Goal: Task Accomplishment & Management: Use online tool/utility

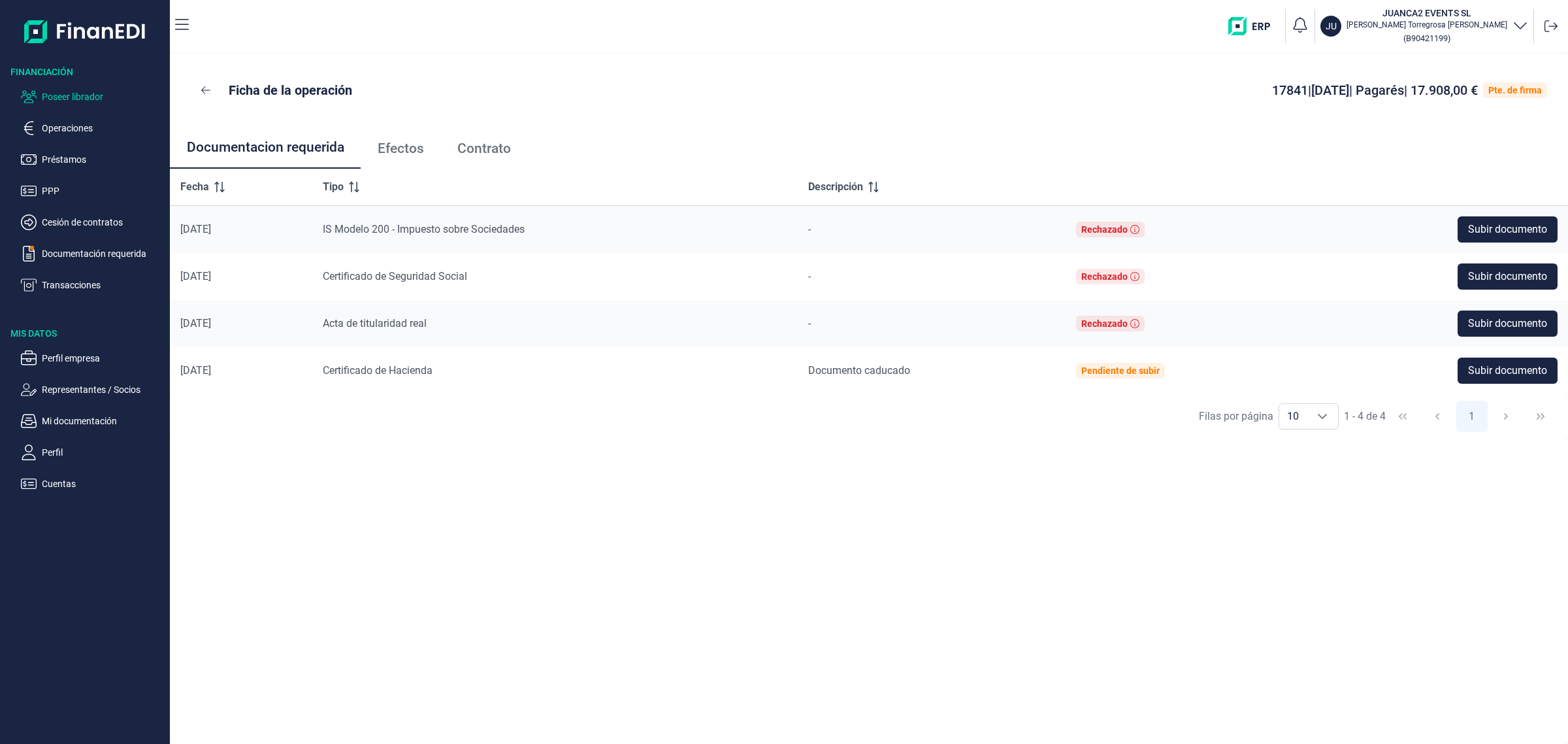
click at [47, 103] on p "Poseer librador" at bounding box center [103, 96] width 122 height 16
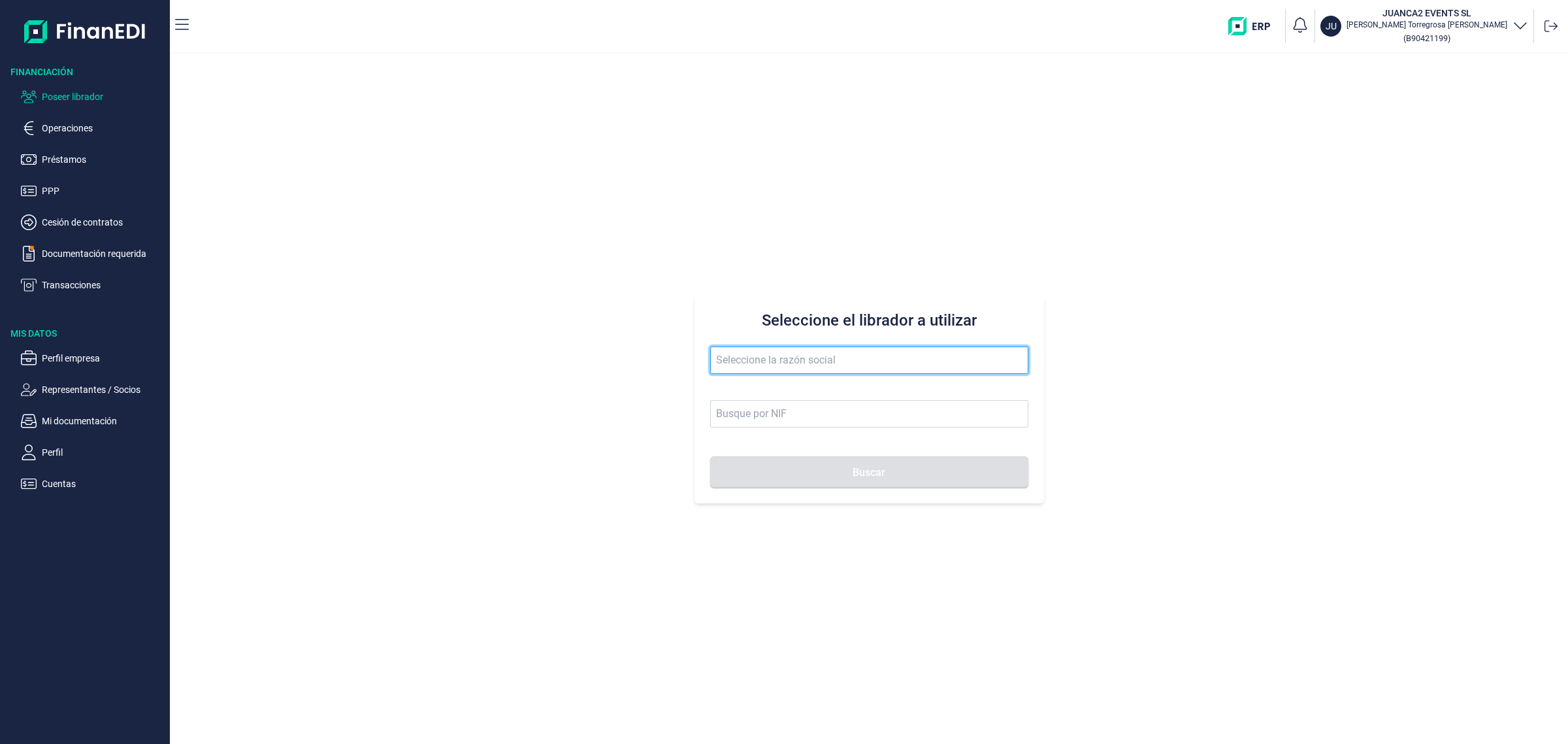
click at [906, 364] on input "text" at bounding box center [869, 360] width 319 height 27
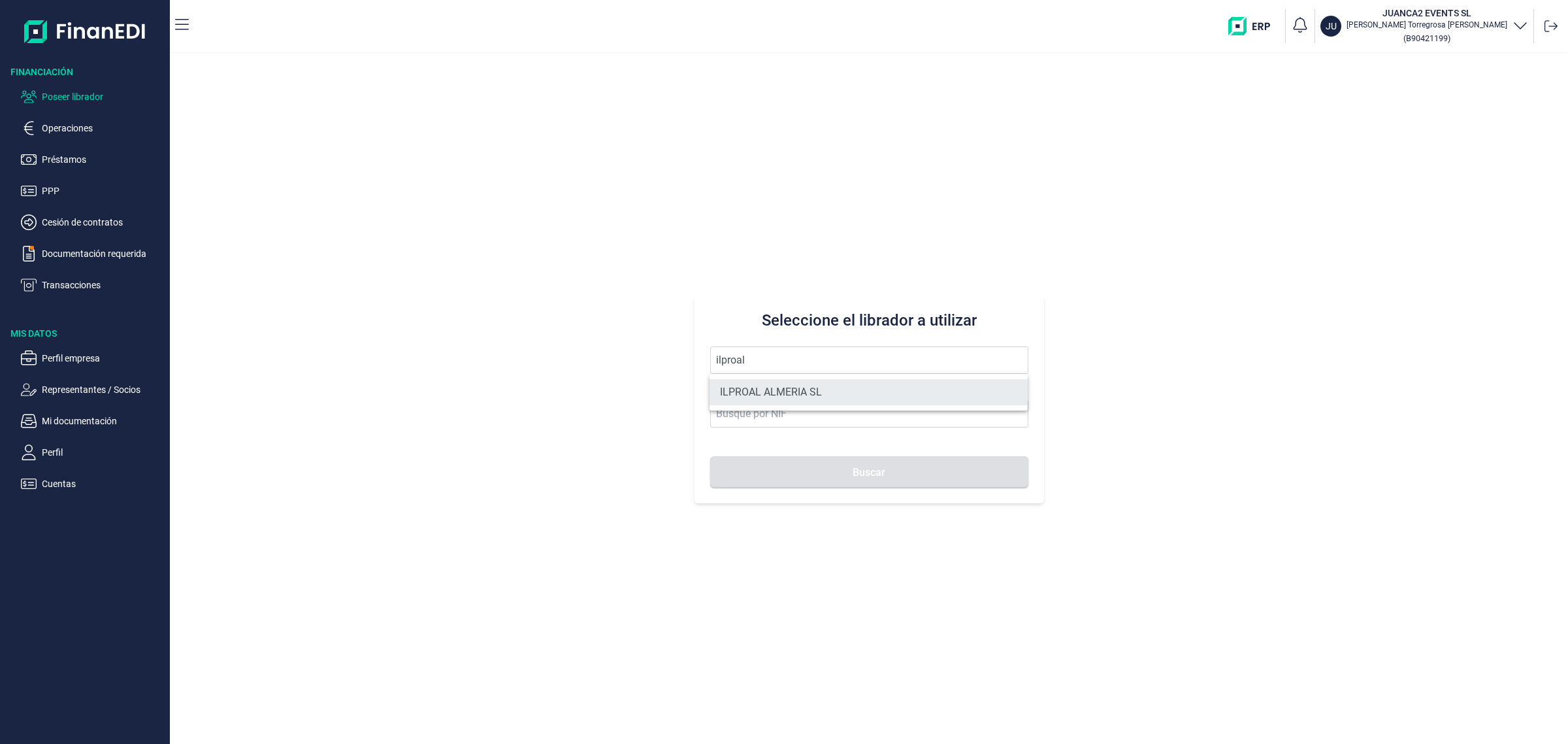
click at [801, 403] on li "ILPROAL ALMERIA SL" at bounding box center [869, 391] width 319 height 26
type input "ILPROAL ALMERIA SL"
type input "B04659744"
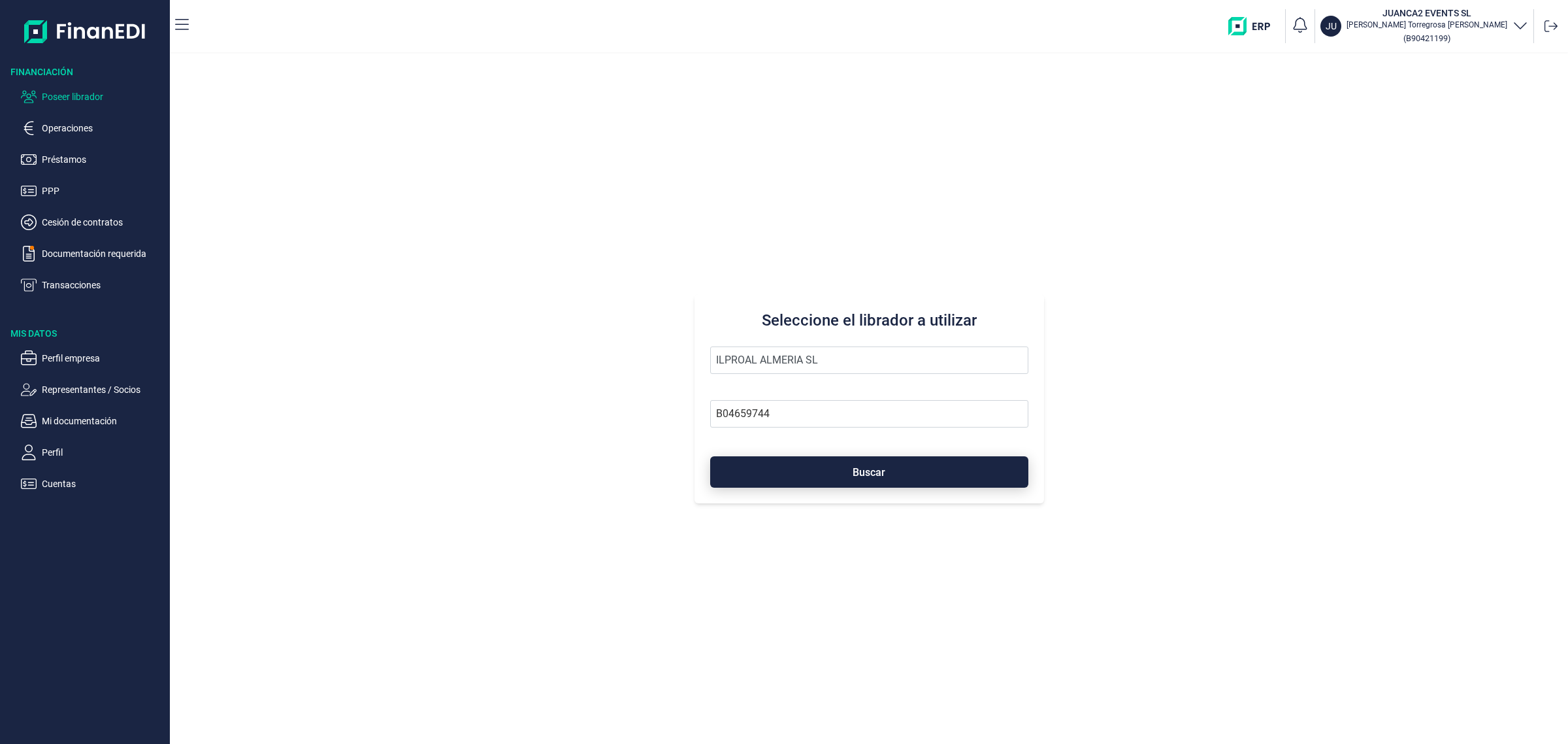
click at [843, 482] on button "Buscar" at bounding box center [869, 472] width 319 height 31
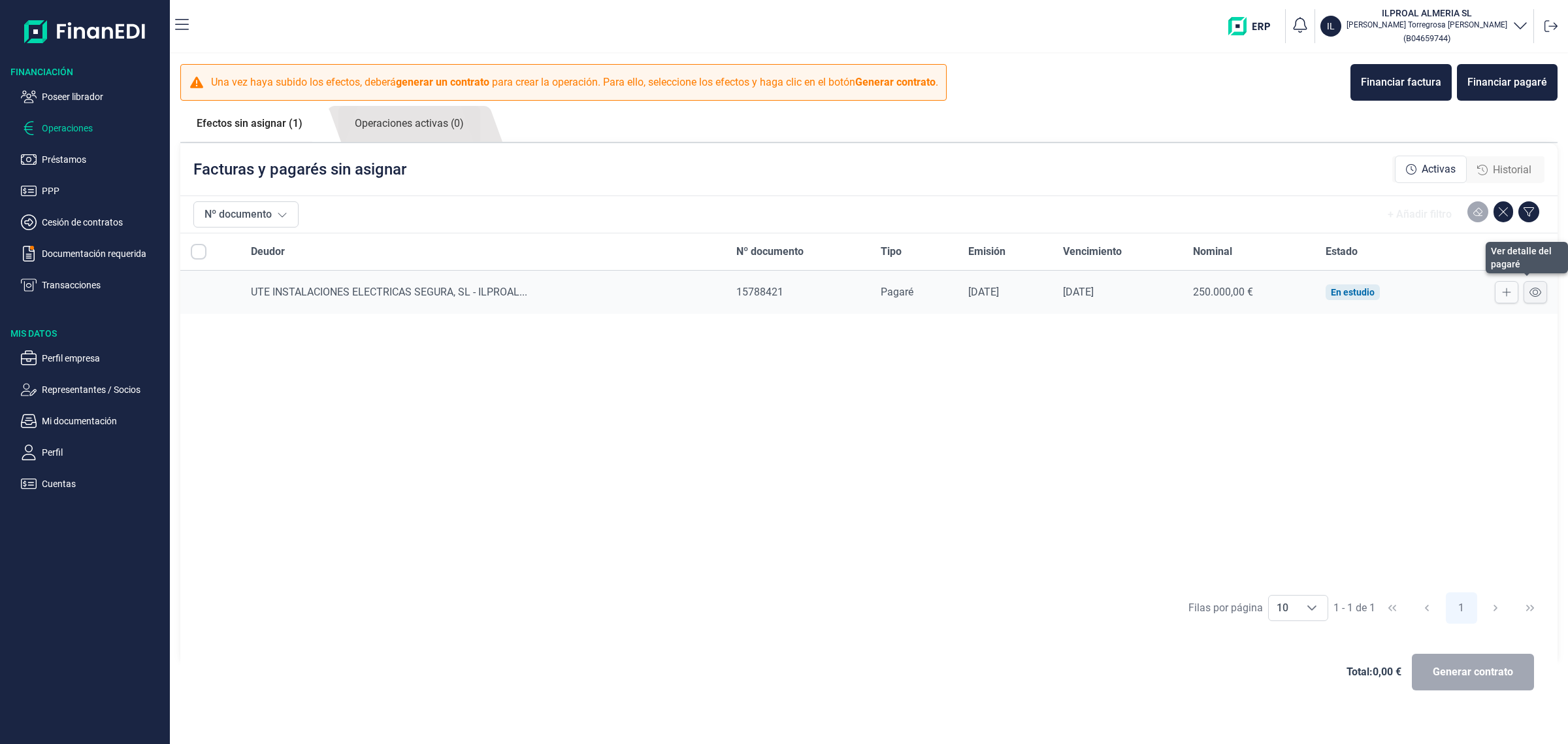
click at [1530, 296] on icon at bounding box center [1536, 291] width 12 height 11
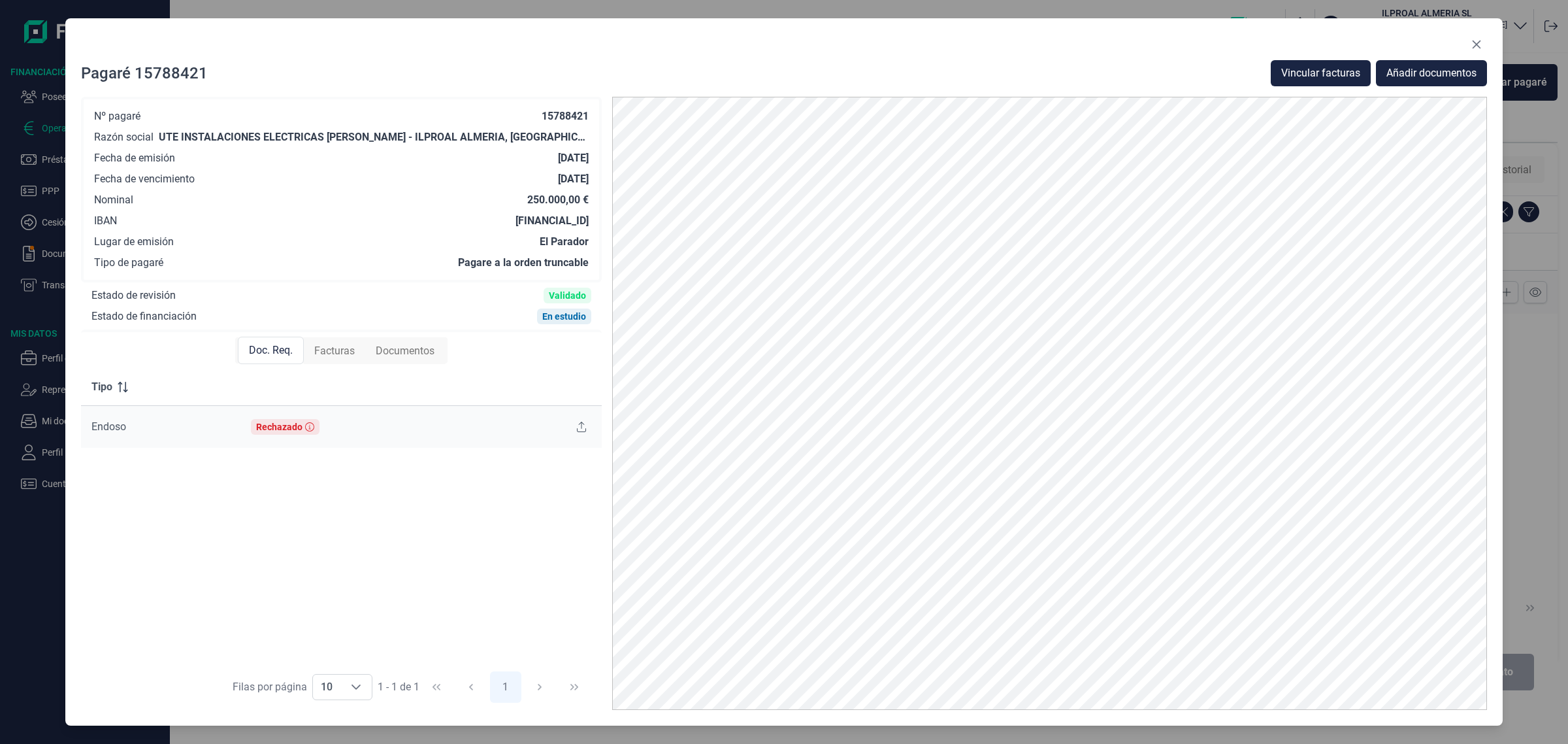
click at [335, 348] on span "Facturas" at bounding box center [335, 351] width 41 height 16
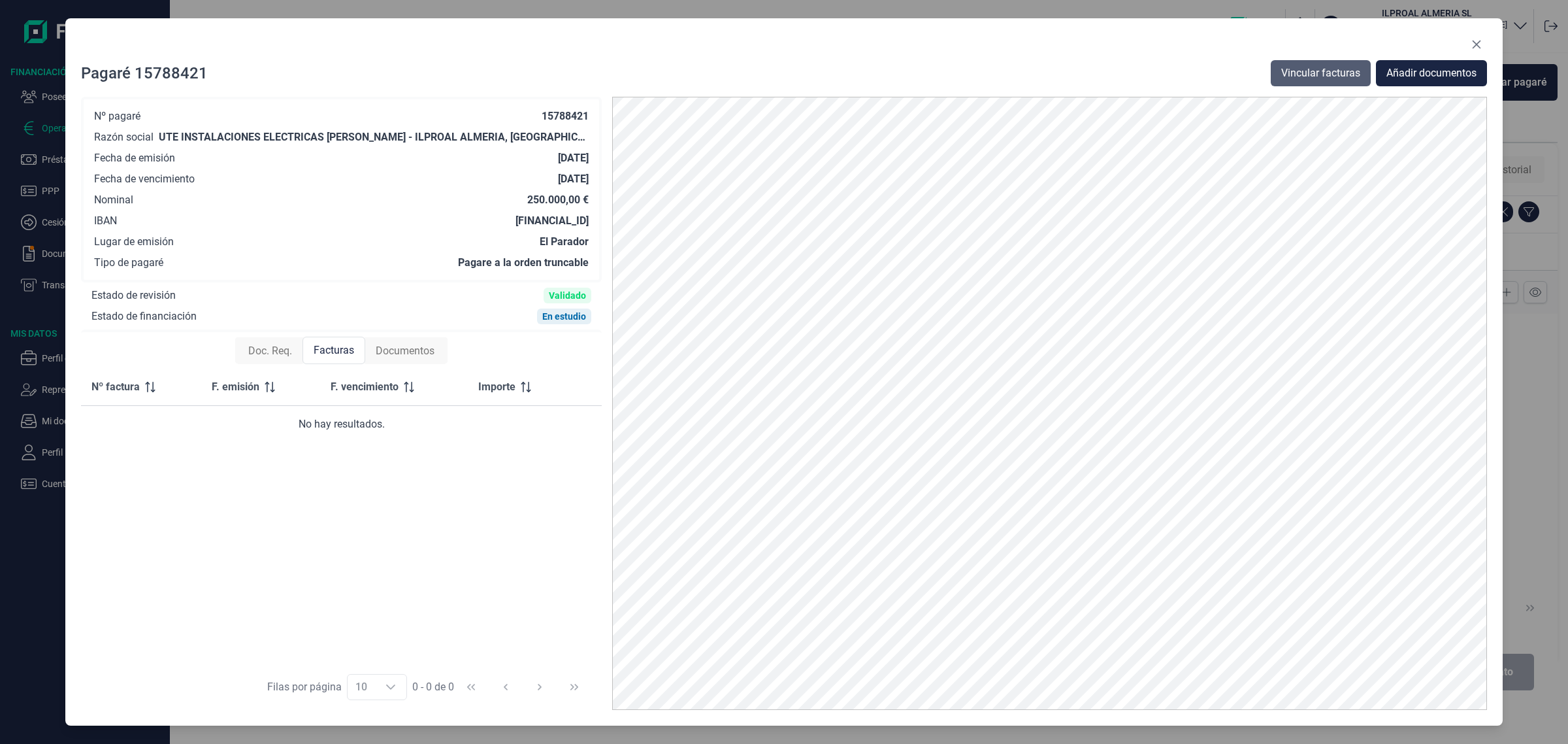
click at [1305, 77] on span "Vincular facturas" at bounding box center [1320, 73] width 79 height 16
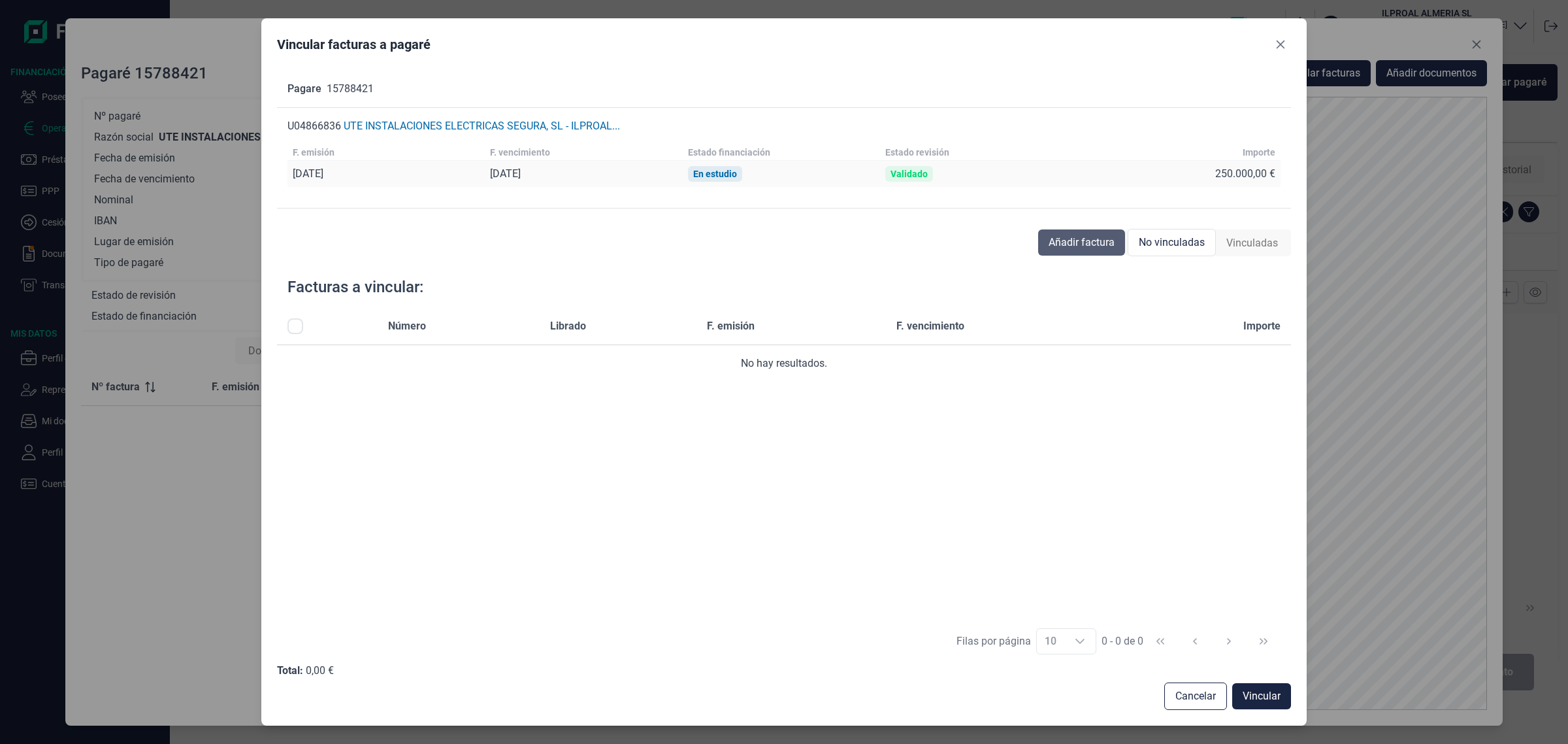
click at [1071, 242] on span "Añadir factura" at bounding box center [1082, 242] width 66 height 16
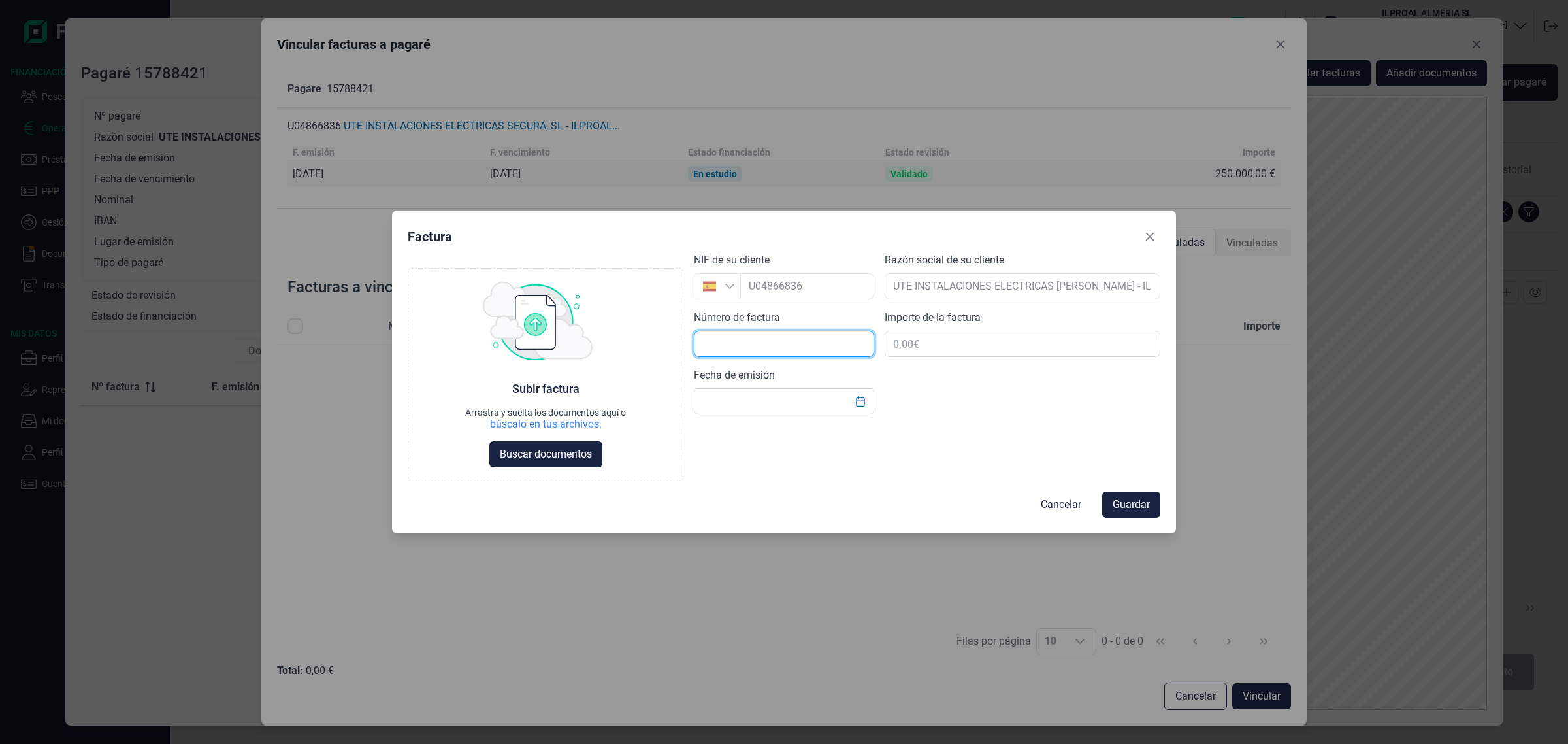
click at [815, 340] on input "text" at bounding box center [784, 343] width 181 height 26
type input "2025-0088"
type input "250.000,00 €"
click at [860, 397] on icon "Choose Date" at bounding box center [860, 401] width 9 height 11
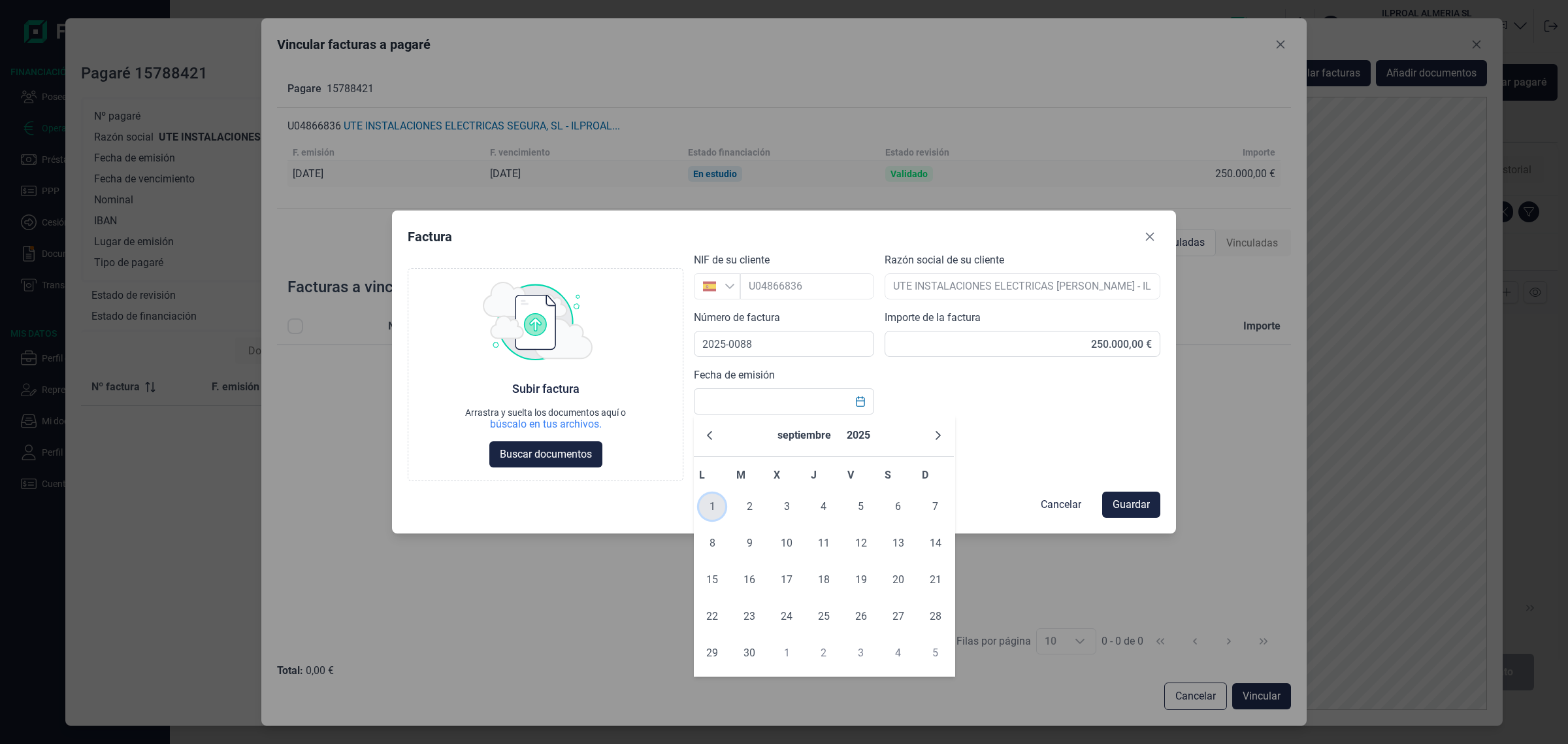
click at [716, 510] on span "1" at bounding box center [712, 506] width 26 height 26
type input "[DATE]"
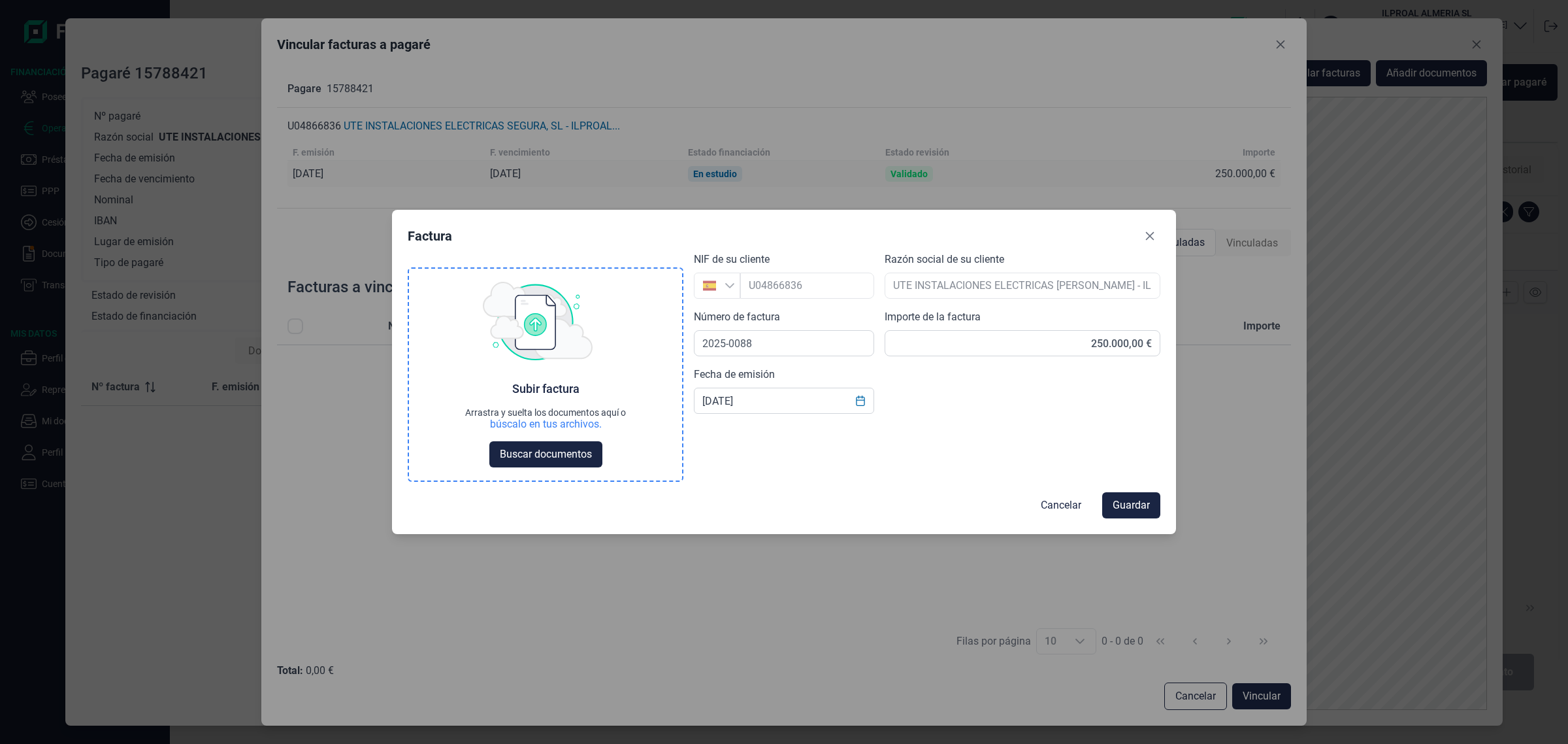
click at [538, 370] on div "Subir factura Arrastra y suelta los documentos aquí o búscalo en tus archivos. …" at bounding box center [545, 374] width 273 height 212
click at [520, 455] on span "Buscar documentos" at bounding box center [546, 454] width 92 height 16
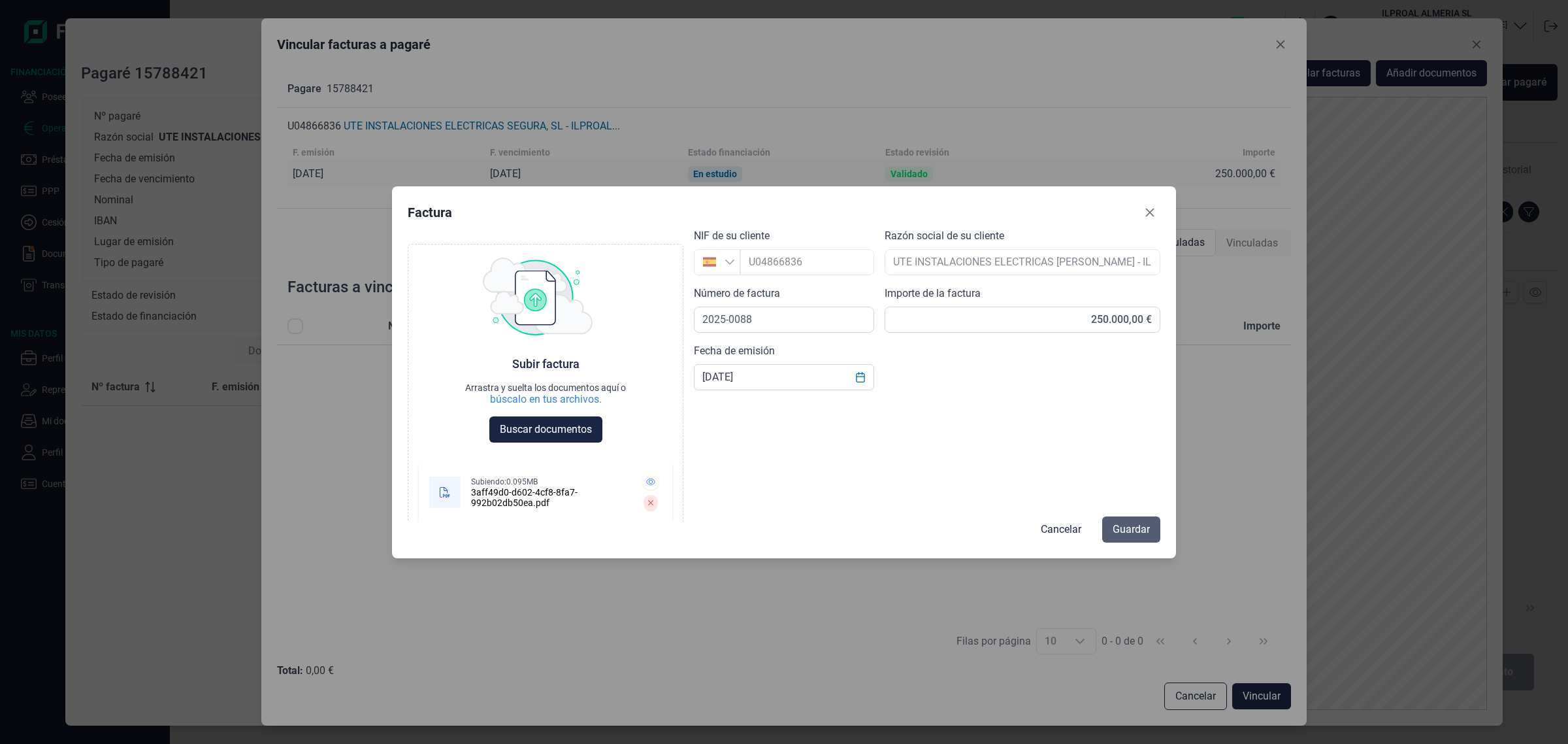
click at [1143, 518] on button "Guardar" at bounding box center [1132, 528] width 58 height 26
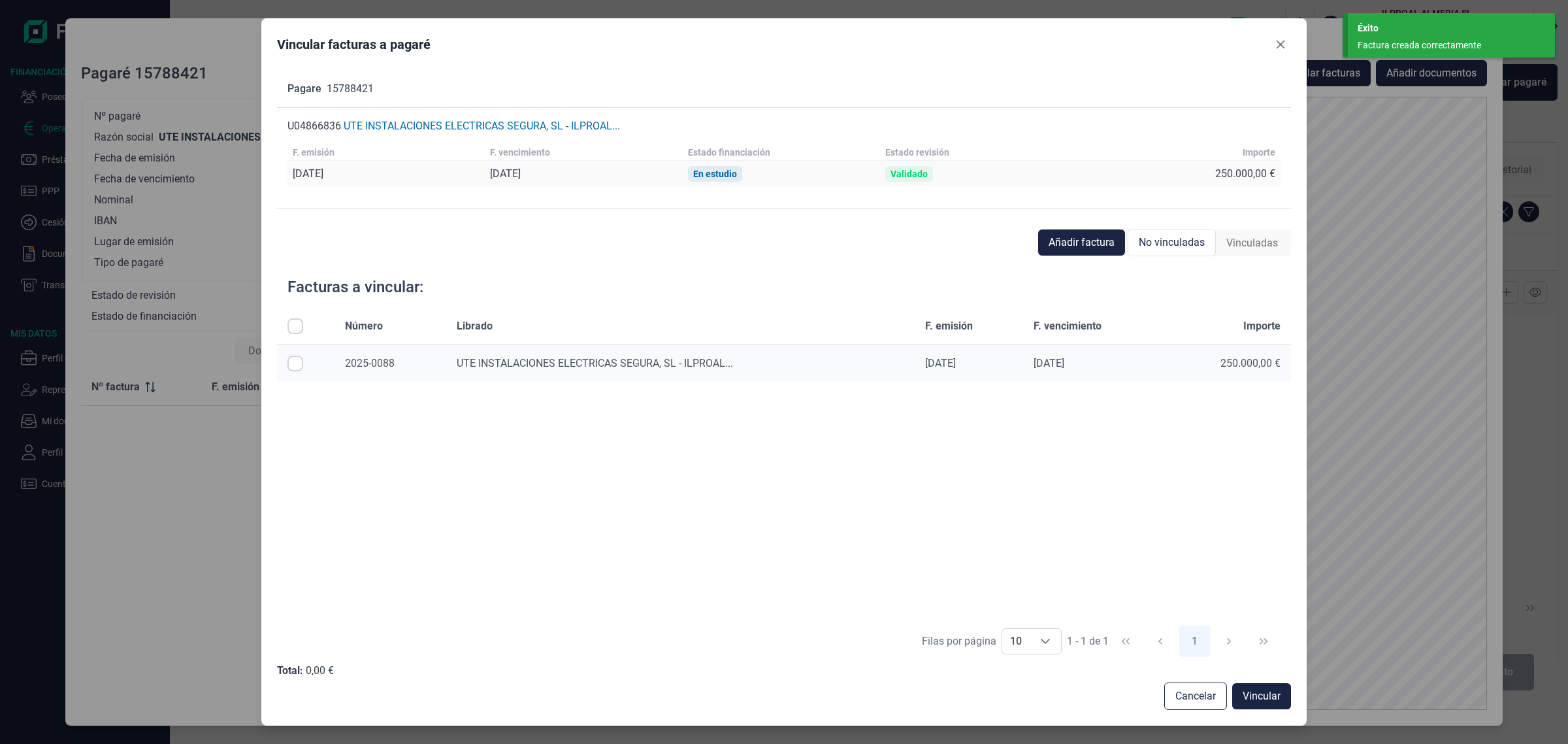
click at [295, 360] on input "Row Selected null" at bounding box center [295, 363] width 16 height 16
checkbox input "true"
click at [1249, 692] on span "Vincular" at bounding box center [1261, 695] width 38 height 16
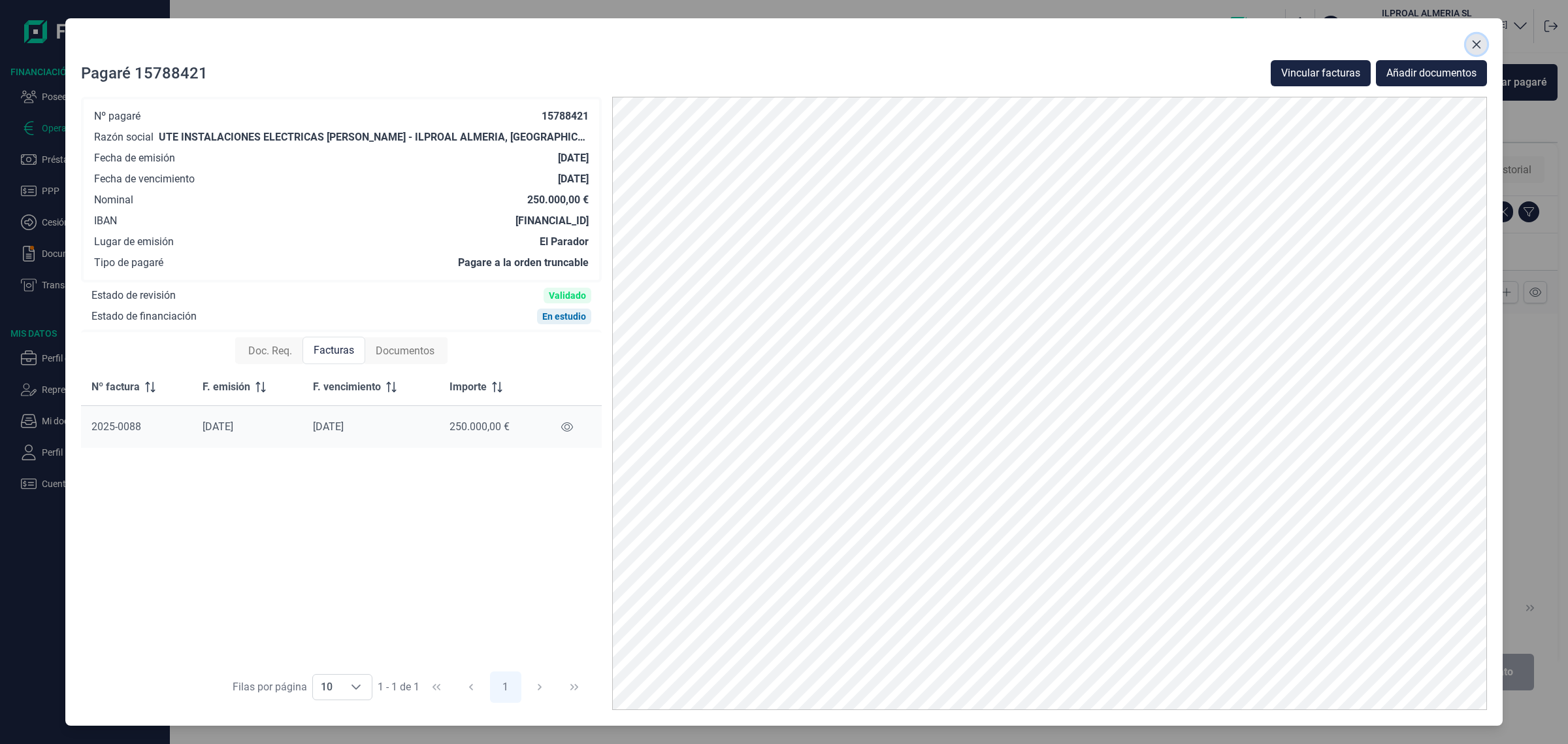
click at [1471, 39] on button "Close" at bounding box center [1478, 45] width 21 height 21
